Goal: Task Accomplishment & Management: Complete application form

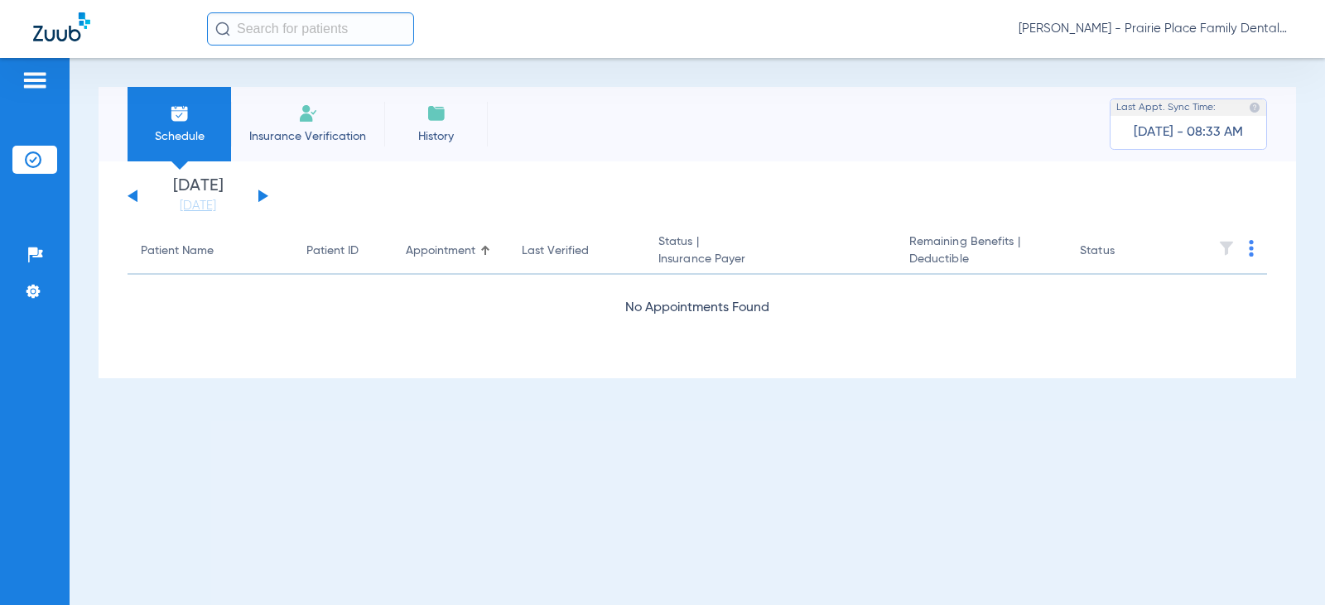
click at [264, 197] on button at bounding box center [263, 196] width 10 height 12
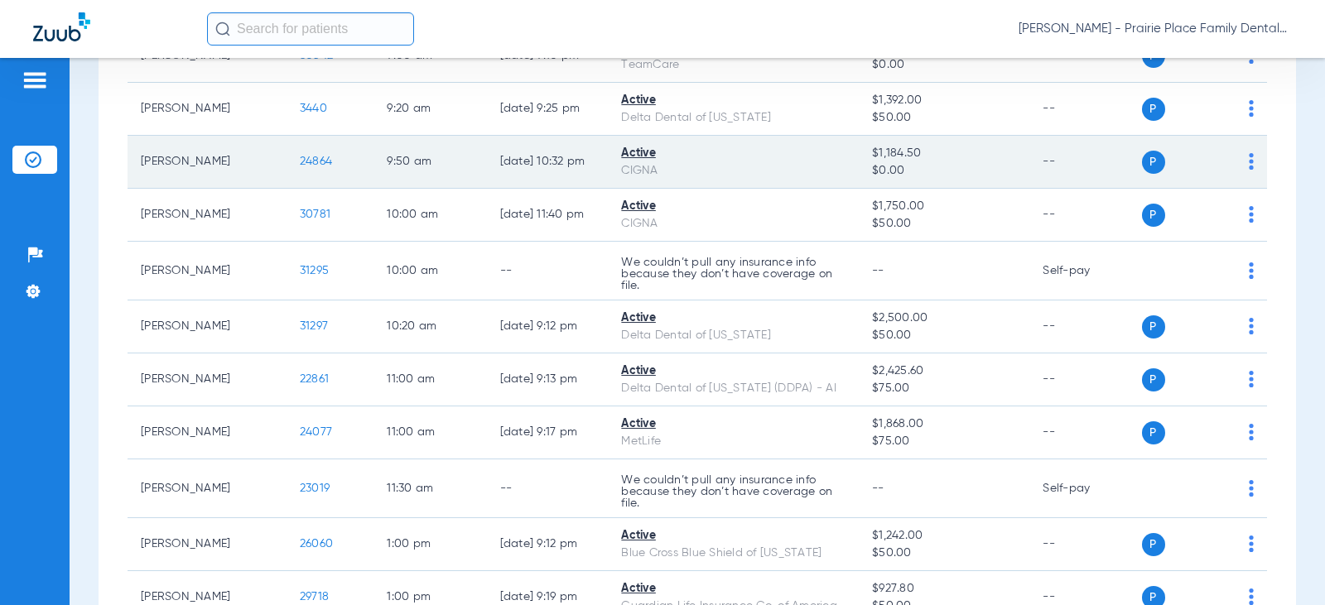
scroll to position [732, 0]
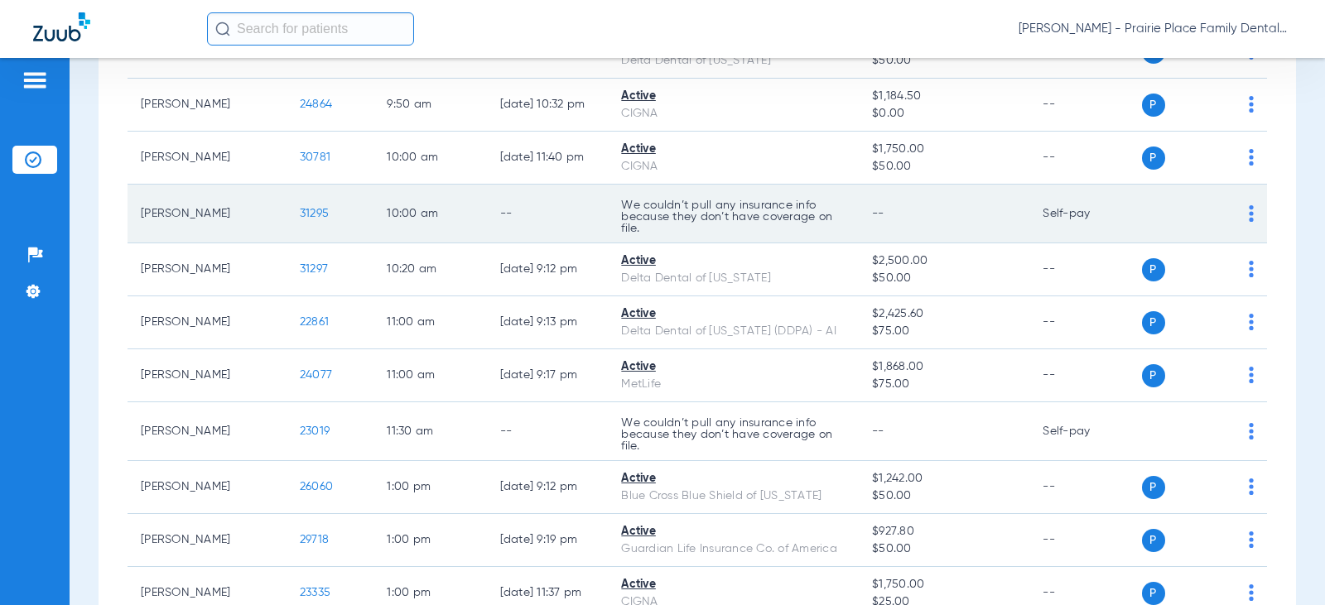
click at [300, 213] on span "31295" at bounding box center [314, 214] width 29 height 12
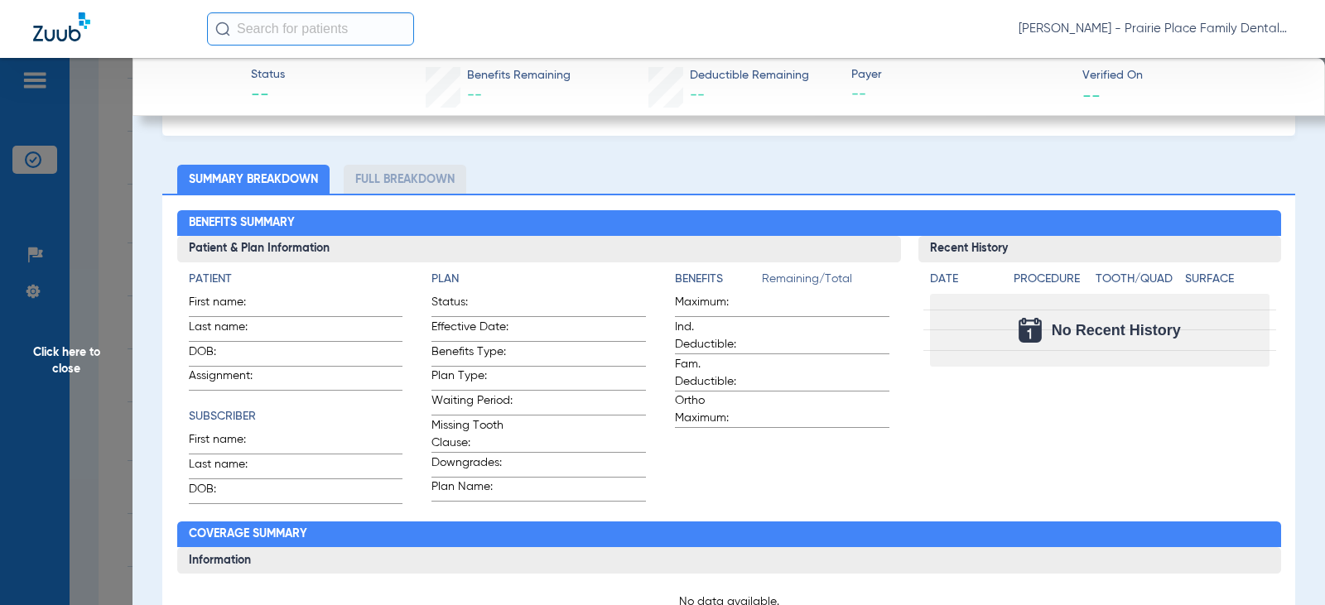
scroll to position [0, 0]
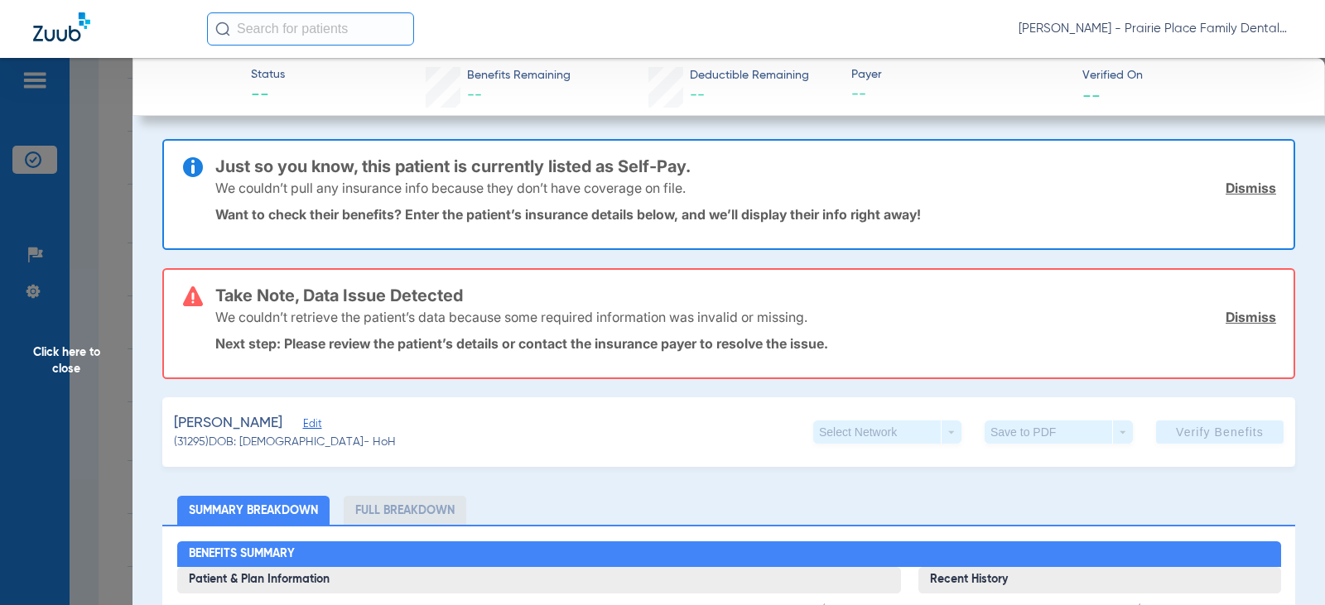
click at [60, 364] on span "Click here to close" at bounding box center [66, 360] width 133 height 605
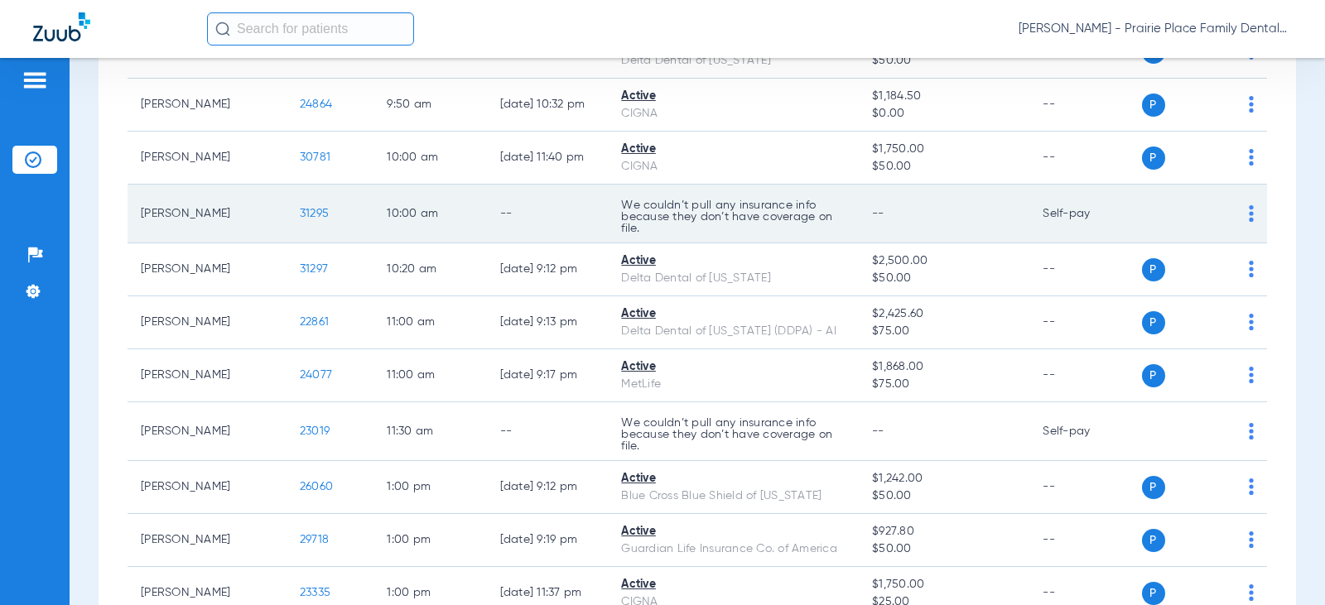
click at [1248, 220] on td "P S" at bounding box center [1205, 214] width 126 height 59
click at [1249, 219] on img at bounding box center [1251, 213] width 5 height 17
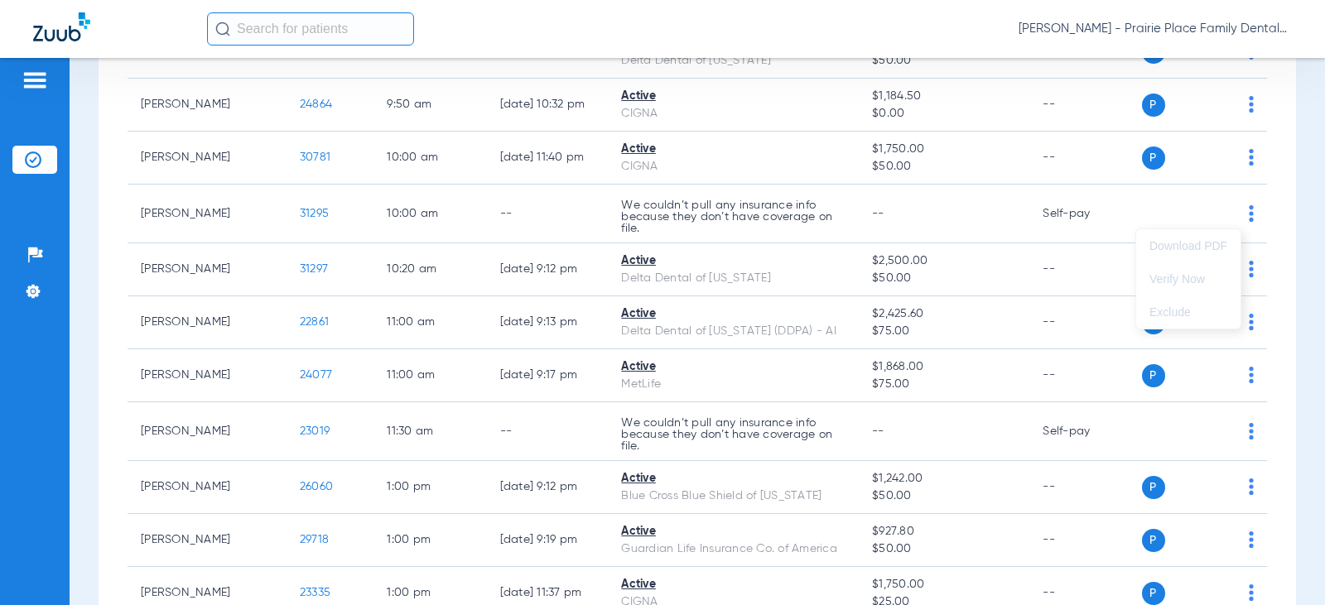
click at [1240, 213] on div at bounding box center [662, 302] width 1325 height 605
click at [266, 26] on input "text" at bounding box center [310, 28] width 207 height 33
click at [41, 85] on img at bounding box center [35, 80] width 27 height 20
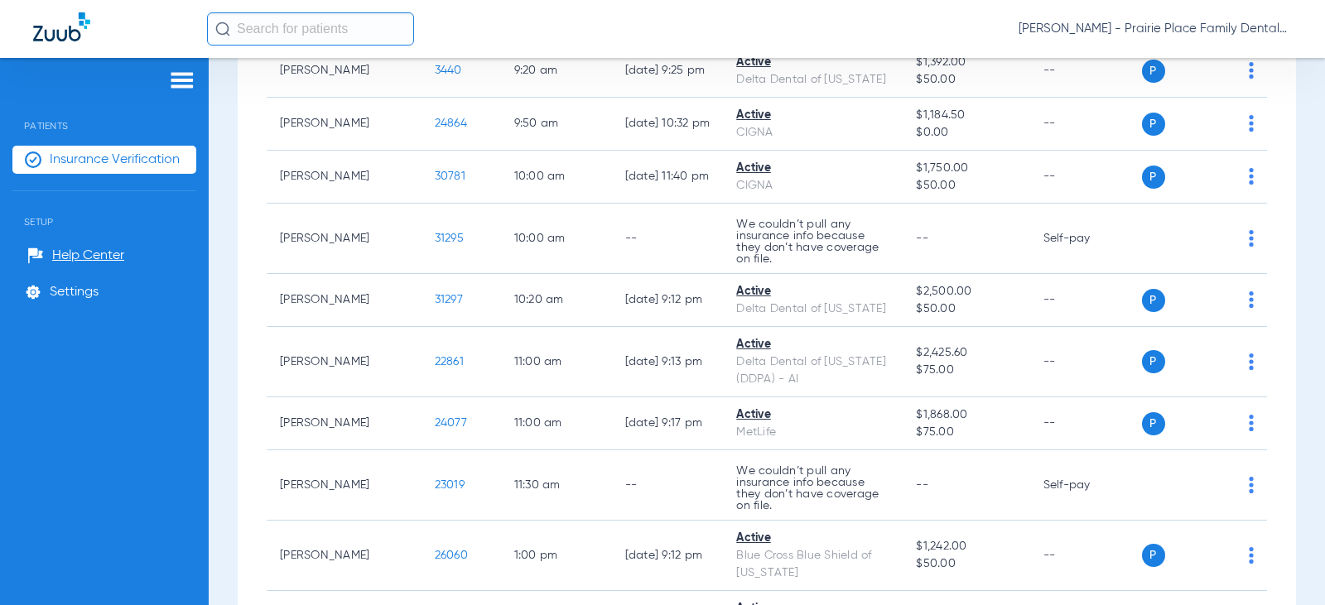
scroll to position [750, 0]
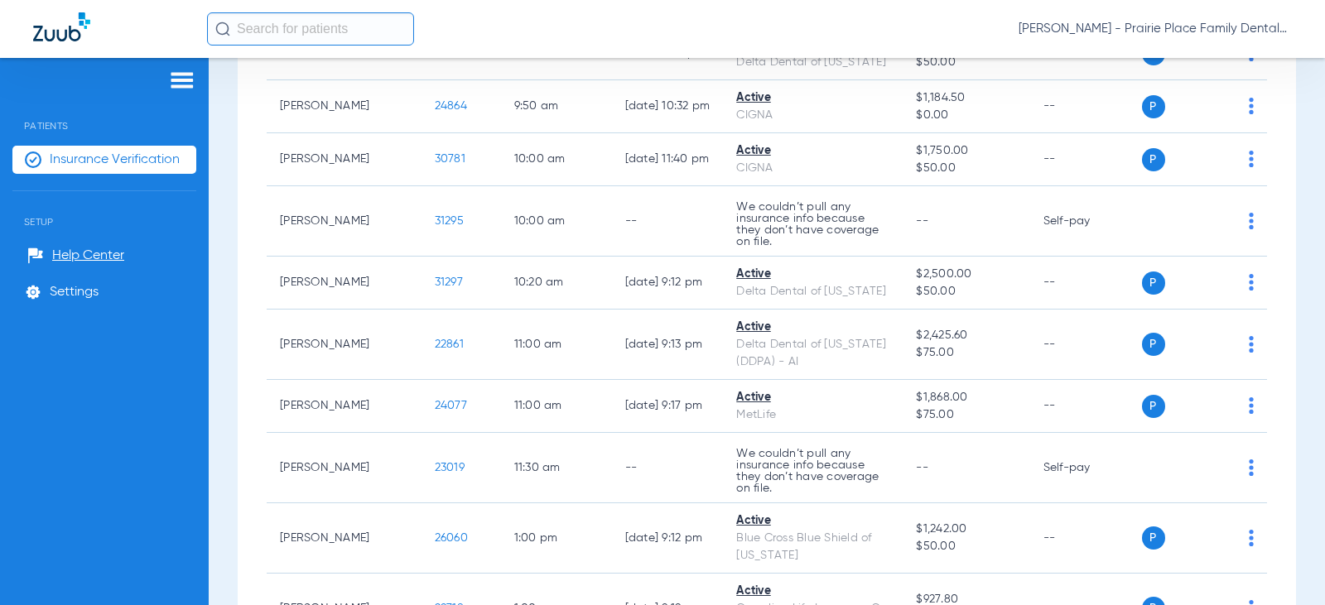
click at [136, 161] on span "Insurance Verification" at bounding box center [115, 160] width 130 height 17
click at [84, 159] on span "Insurance Verification" at bounding box center [115, 160] width 130 height 17
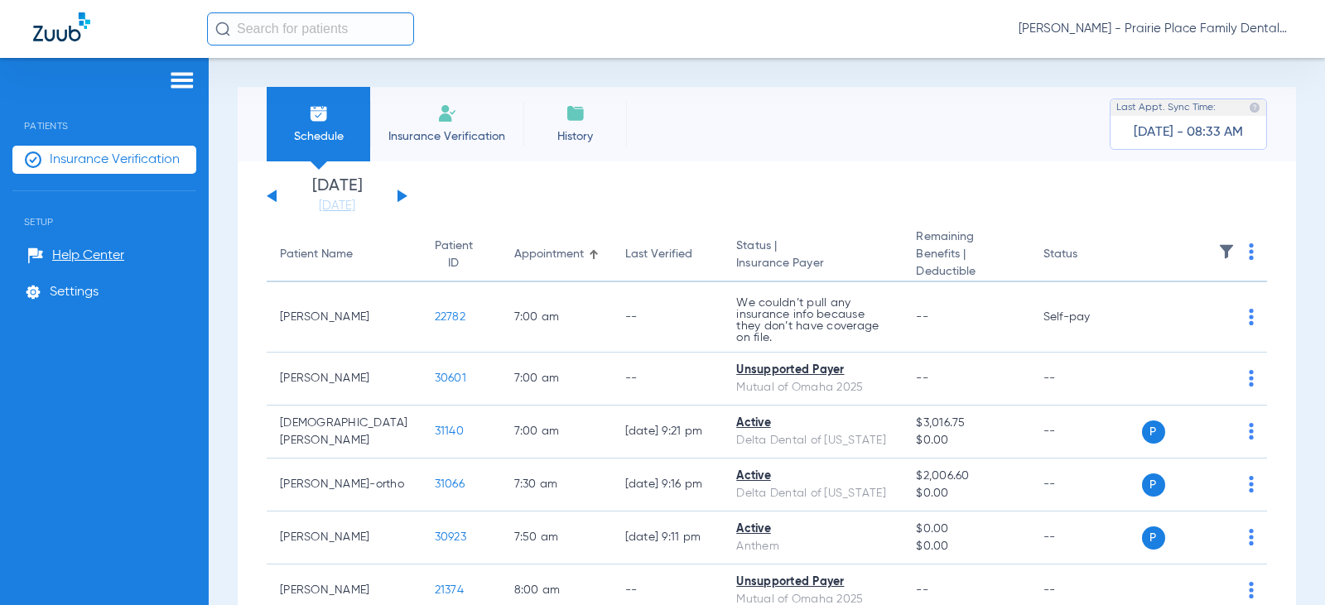
click at [462, 135] on span "Insurance Verification" at bounding box center [447, 136] width 128 height 17
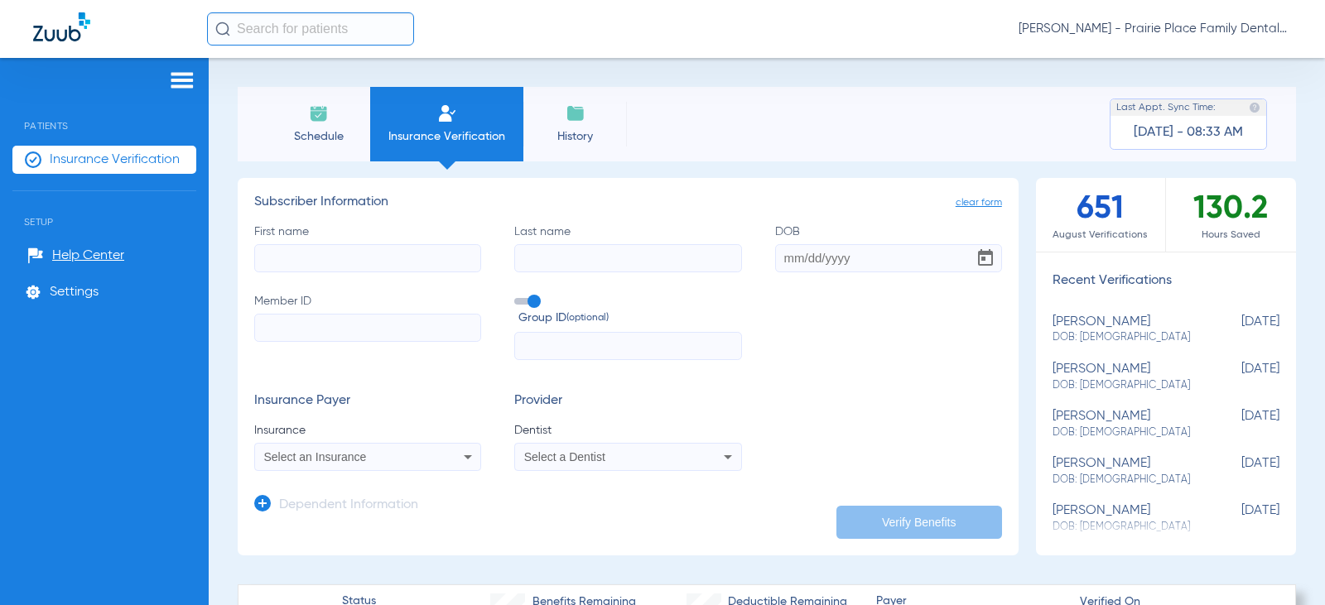
click at [320, 254] on input "First name" at bounding box center [367, 258] width 227 height 28
type input "[PERSON_NAME]"
type input "[DATE]"
click at [349, 321] on input "Member ID" at bounding box center [367, 328] width 227 height 28
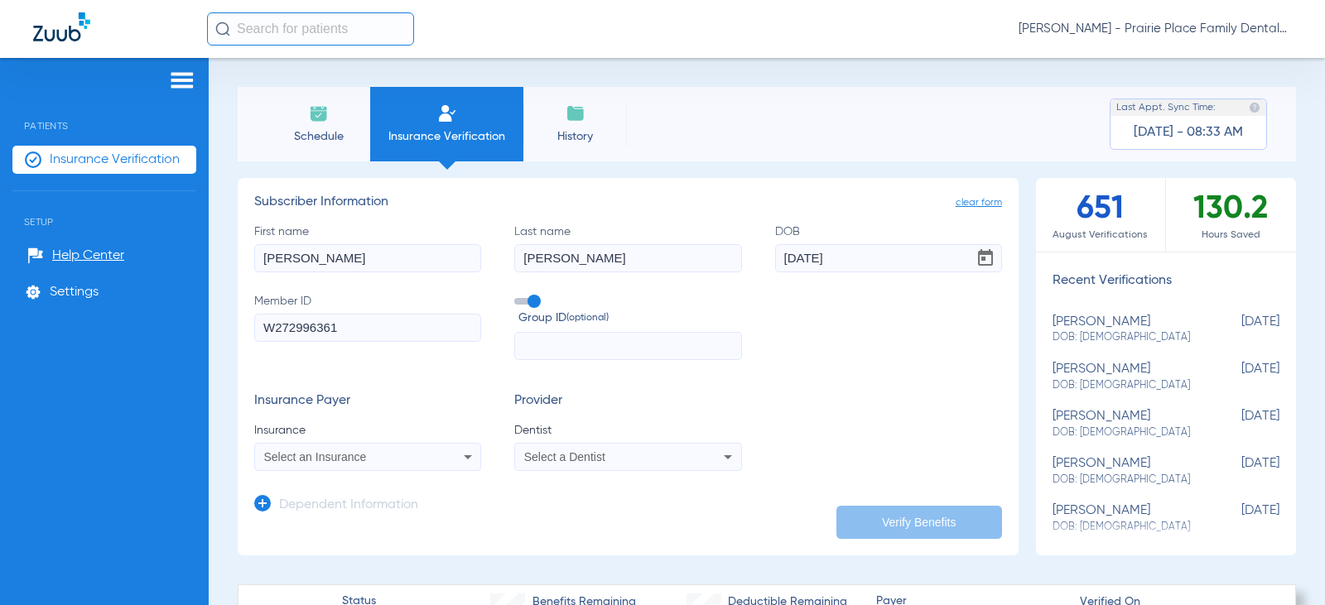
type input "W272996361"
click at [537, 341] on input "text" at bounding box center [627, 346] width 227 height 28
type input "070114305300004"
click at [425, 453] on div "Select an Insurance" at bounding box center [347, 457] width 166 height 12
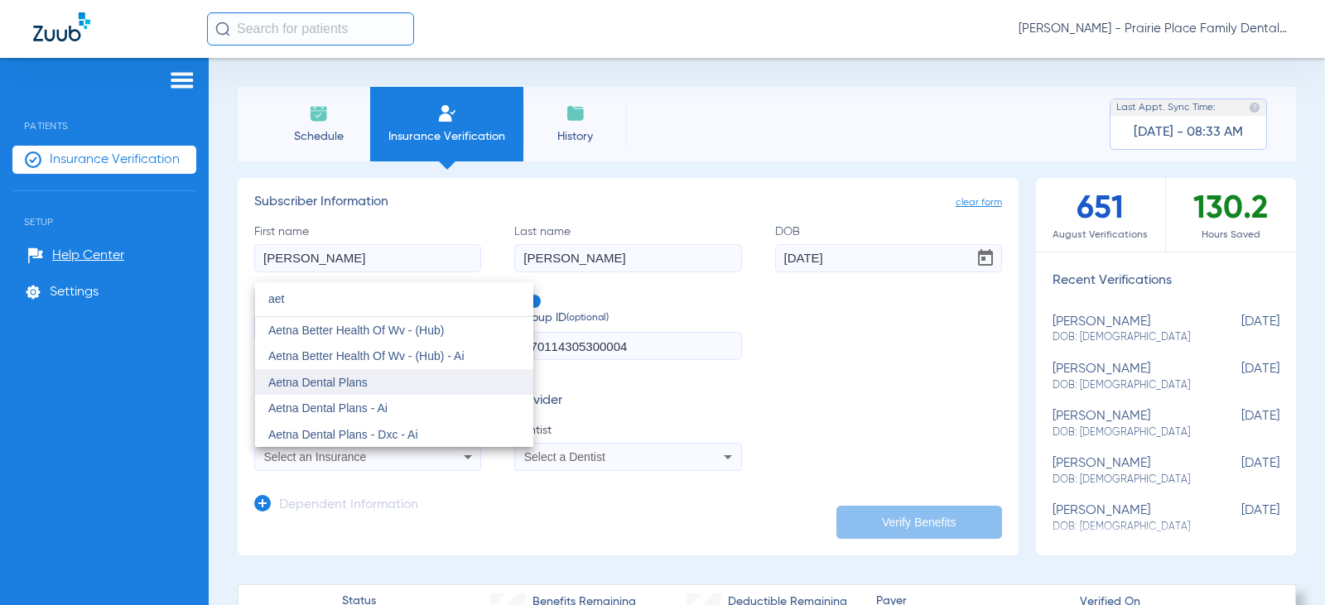
type input "aet"
click at [378, 383] on mat-option "Aetna Dental Plans" at bounding box center [394, 382] width 278 height 27
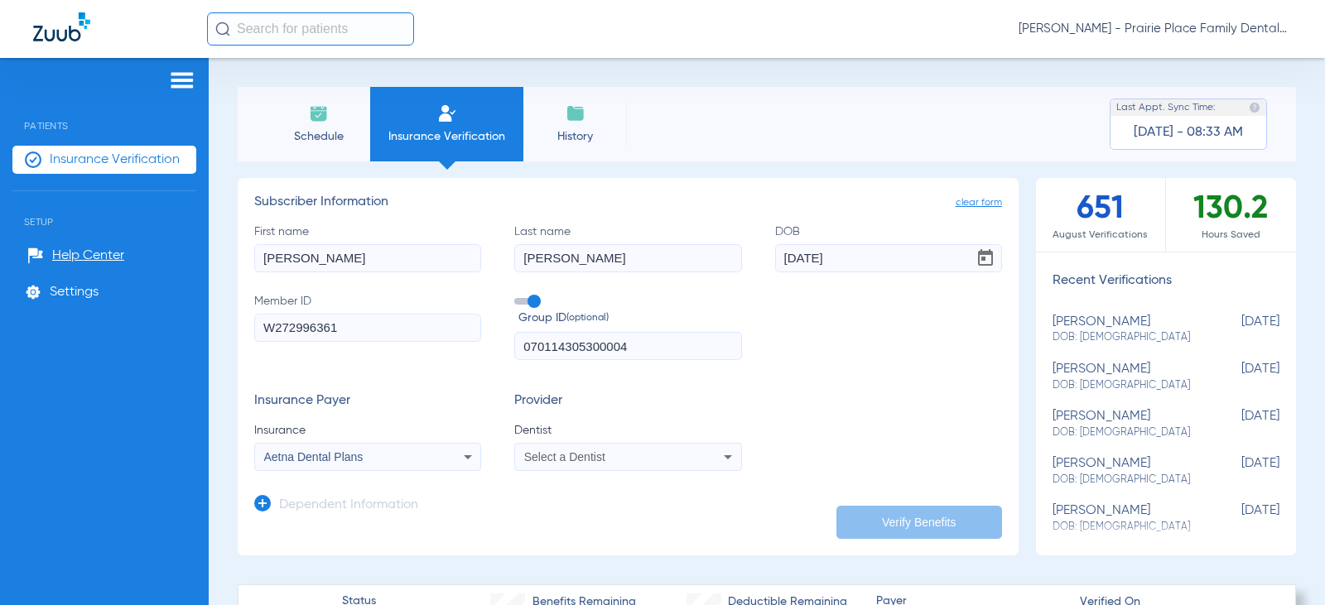
click at [607, 458] on div "Select a Dentist" at bounding box center [607, 457] width 166 height 12
type input "p"
type input "mithaiwa"
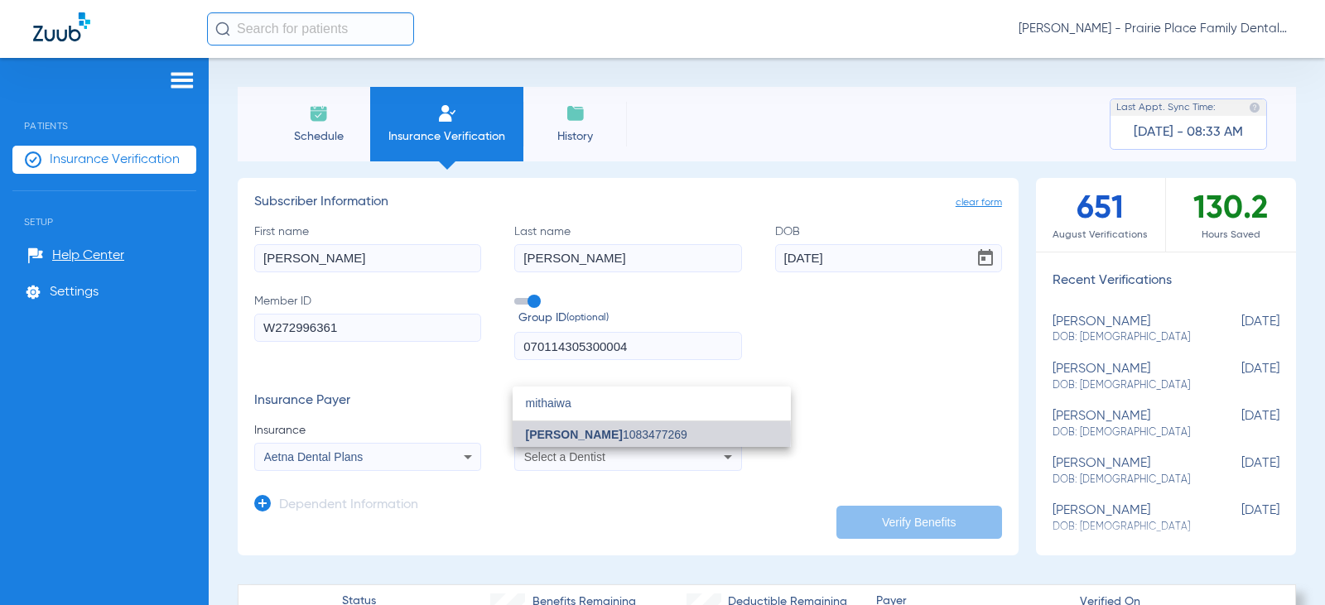
click at [629, 435] on span "[PERSON_NAME] 1083477269" at bounding box center [606, 435] width 161 height 12
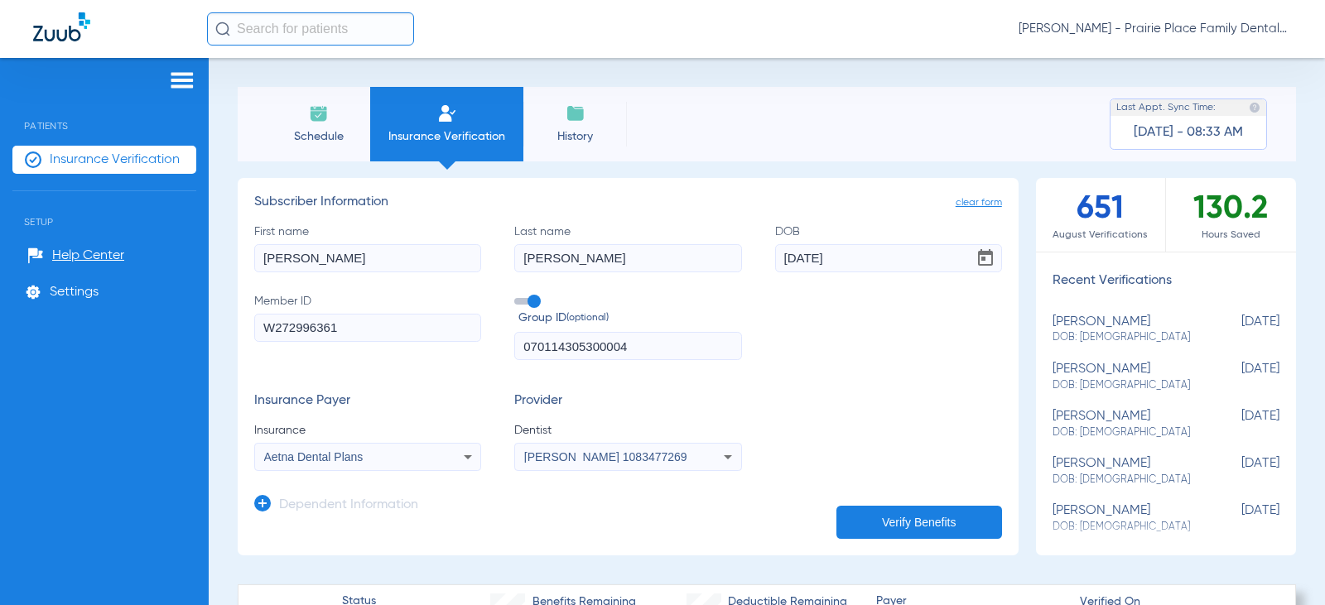
click at [914, 523] on button "Verify Benefits" at bounding box center [919, 522] width 166 height 33
click at [180, 76] on img at bounding box center [182, 80] width 27 height 20
